Goal: Task Accomplishment & Management: Manage account settings

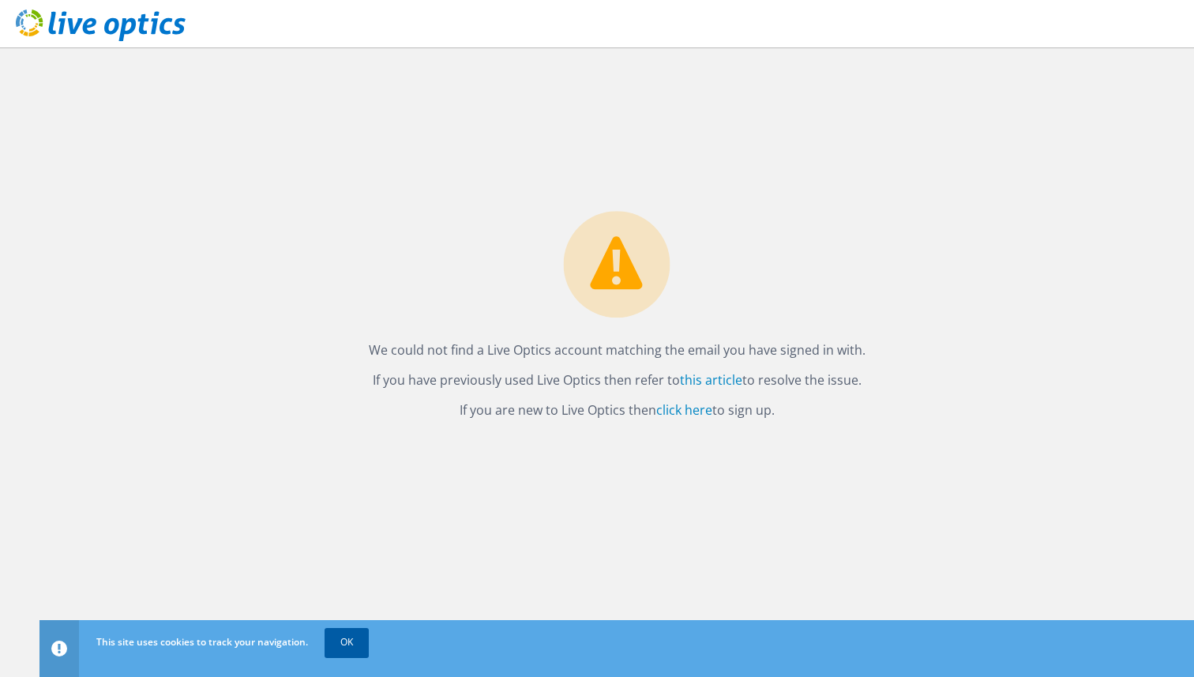
click at [353, 650] on link "OK" at bounding box center [347, 642] width 44 height 28
click at [344, 653] on link "OK" at bounding box center [347, 642] width 44 height 28
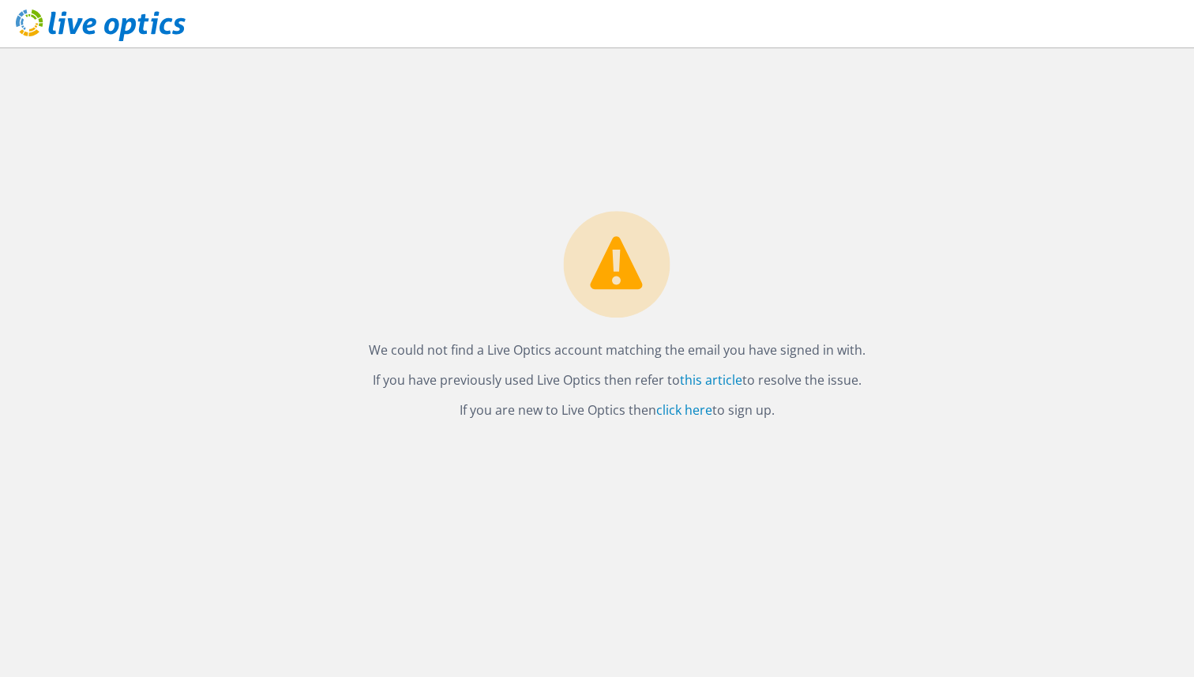
click at [999, 169] on div "We could not find a Live Optics account matching the email you have signed in w…" at bounding box center [616, 361] width 1154 height 629
click at [679, 410] on link "click here" at bounding box center [684, 409] width 56 height 17
drag, startPoint x: 538, startPoint y: 349, endPoint x: 600, endPoint y: 354, distance: 62.6
click at [600, 354] on p "We could not find a Live Optics account matching the email you have signed in w…" at bounding box center [617, 350] width 497 height 22
click at [836, 185] on div "We could not find a Live Optics account matching the email you have signed in w…" at bounding box center [616, 361] width 1154 height 629
